Goal: Task Accomplishment & Management: Complete application form

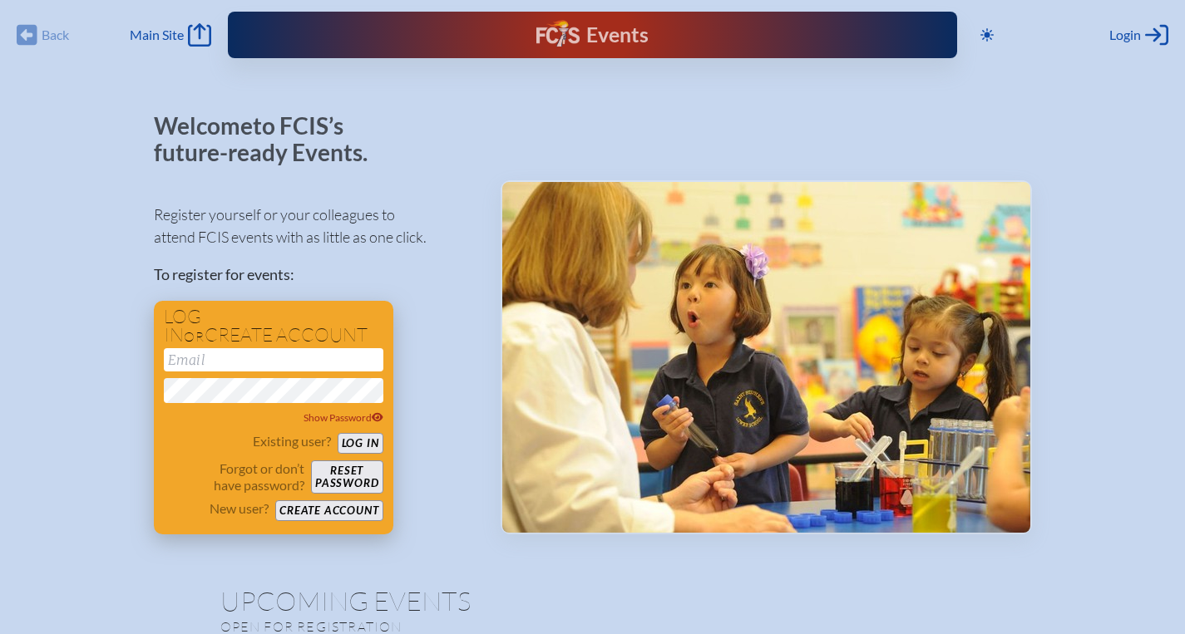
click at [258, 368] on input "email" at bounding box center [273, 359] width 219 height 23
type input "[EMAIL_ADDRESS][DOMAIN_NAME]"
click at [336, 475] on button "Reset password" at bounding box center [346, 477] width 71 height 33
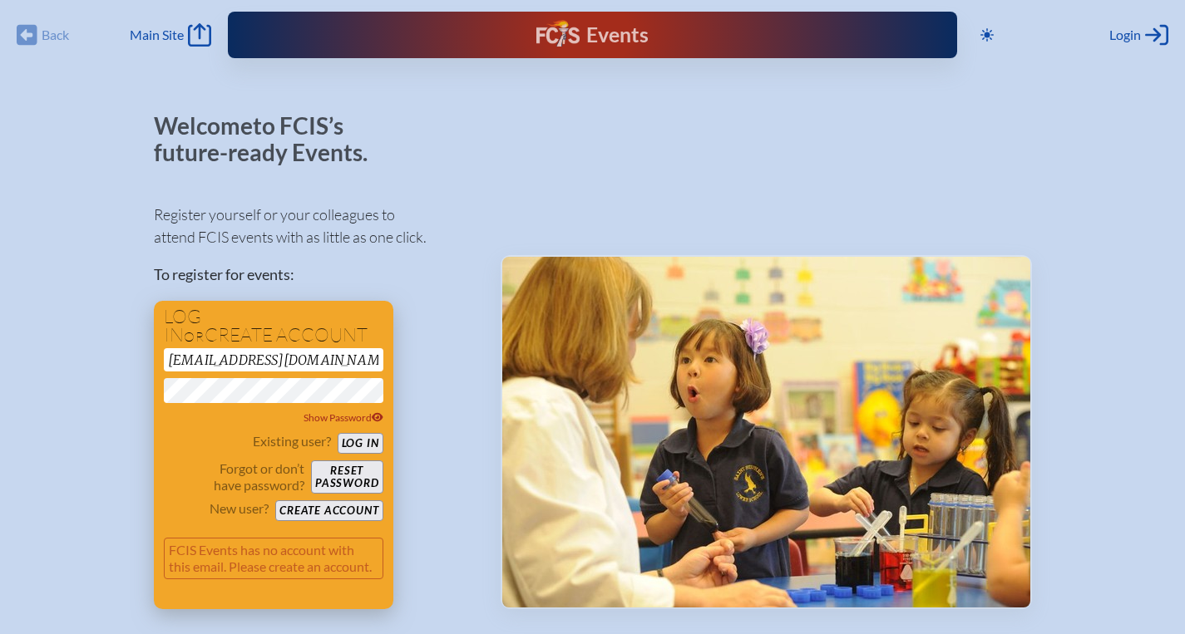
click at [362, 510] on button "Create account" at bounding box center [328, 510] width 107 height 21
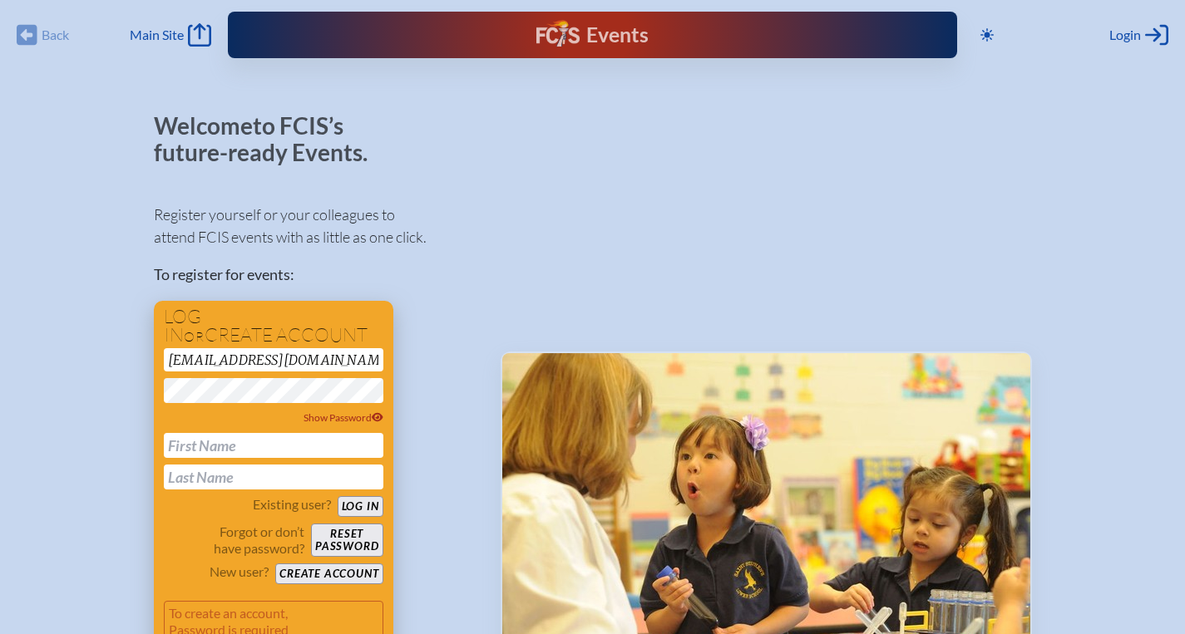
click at [271, 448] on input "text" at bounding box center [273, 445] width 219 height 25
type input "Brent"
type input "Spicer"
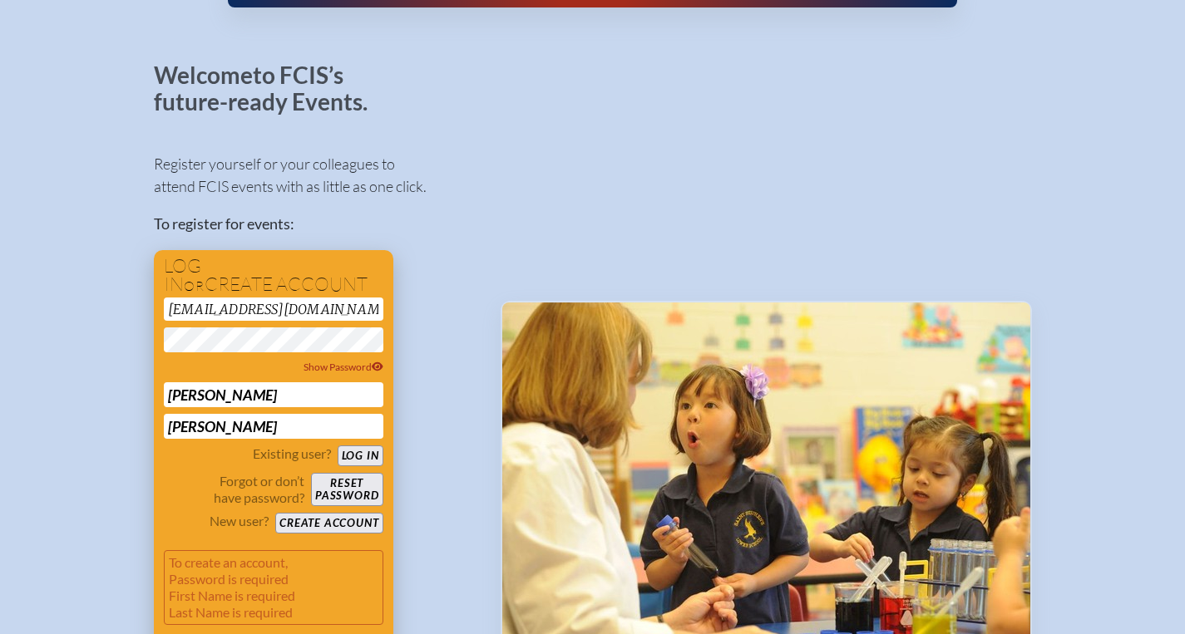
scroll to position [92, 0]
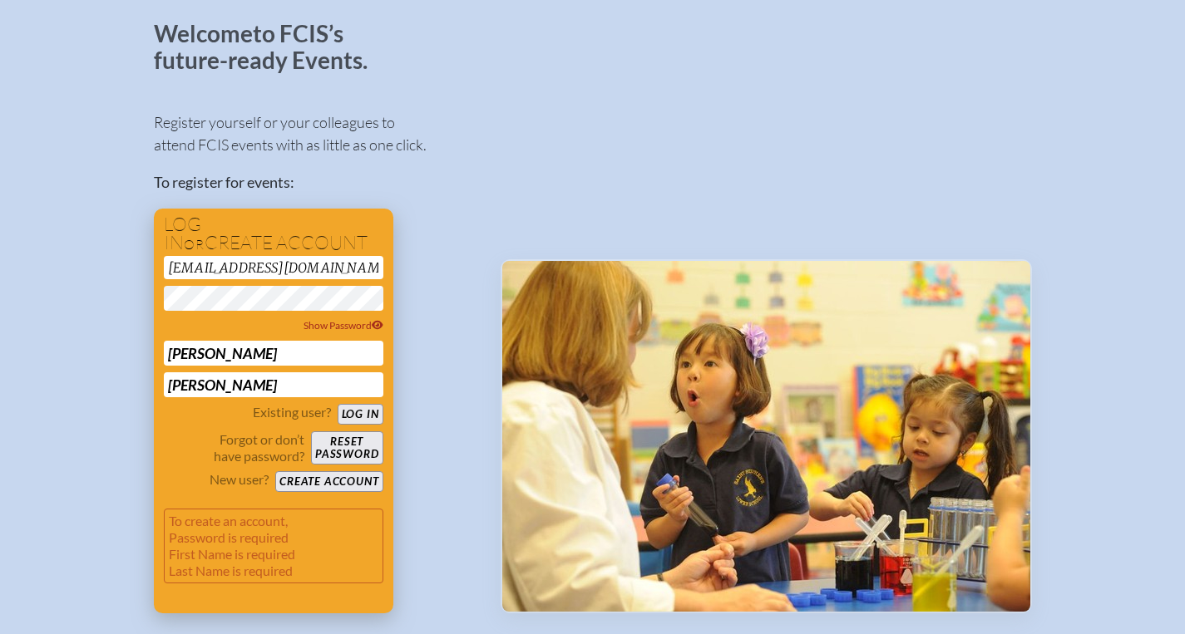
click at [289, 482] on button "Create account" at bounding box center [328, 481] width 107 height 21
